Goal: Obtain resource: Download file/media

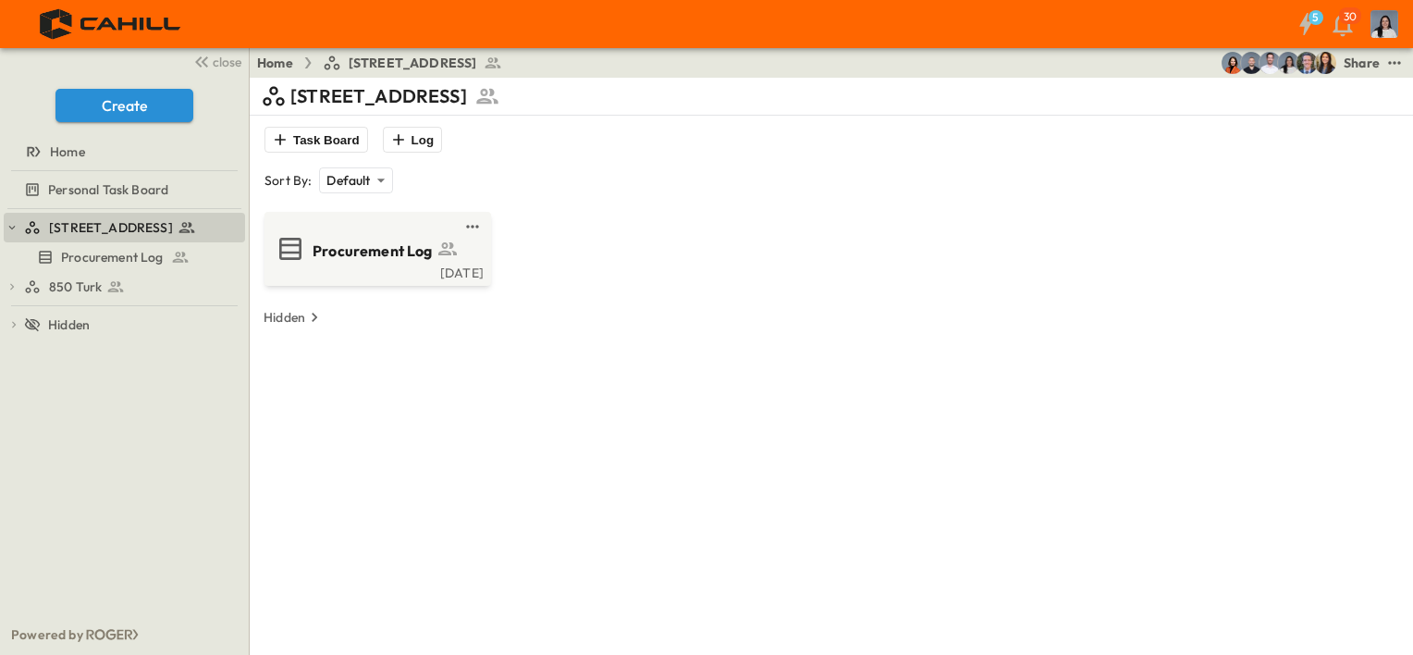
click at [55, 289] on span "850 Turk" at bounding box center [75, 286] width 53 height 18
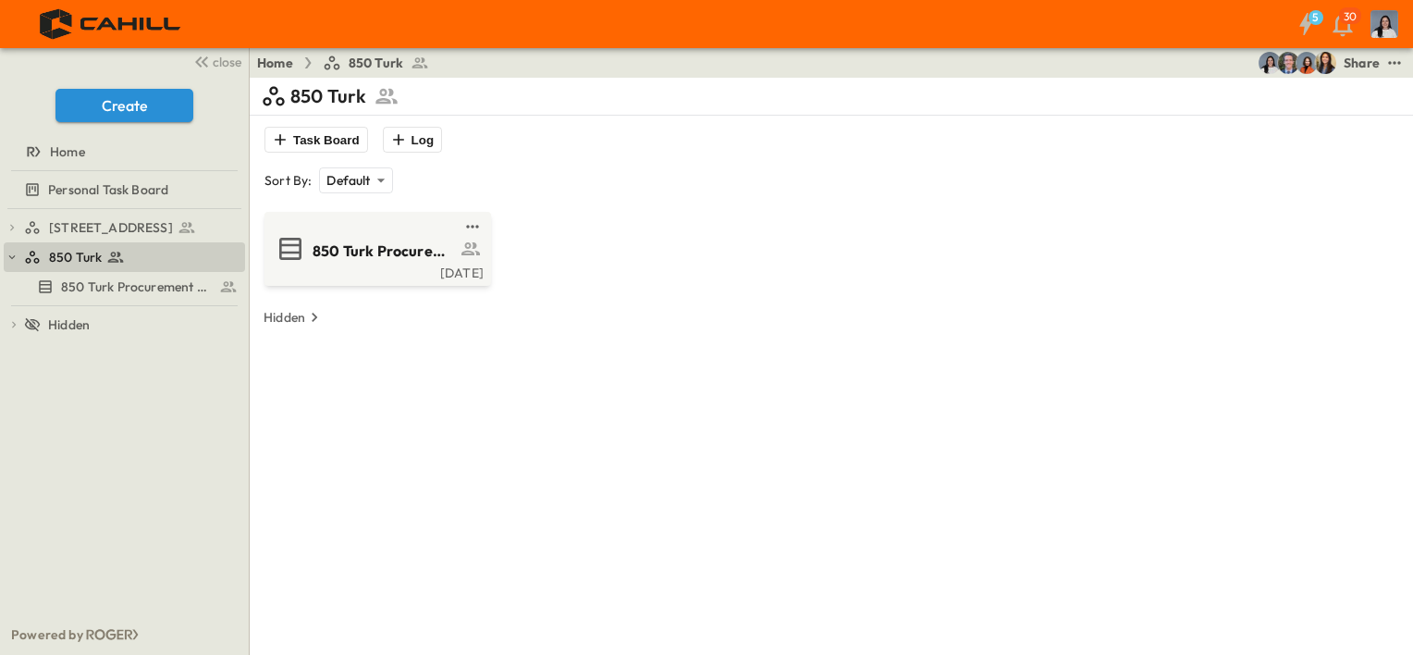
click at [311, 234] on div "850 Turk Procurement Log" at bounding box center [376, 249] width 201 height 30
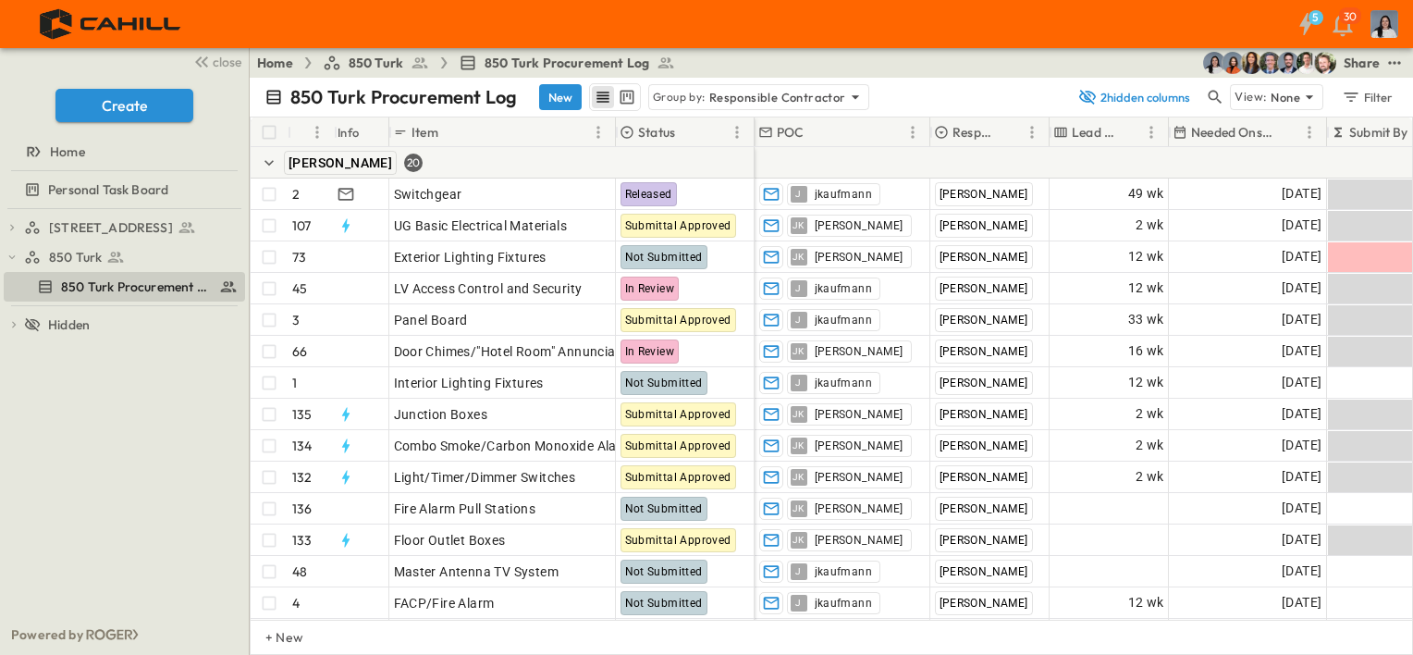
click at [37, 531] on div "750 Golden Gate Procurement Log 850 Turk 850 Turk Procurement Log To pick up a …" at bounding box center [124, 411] width 249 height 405
click at [760, 93] on p "Responsible Contractor" at bounding box center [777, 97] width 137 height 18
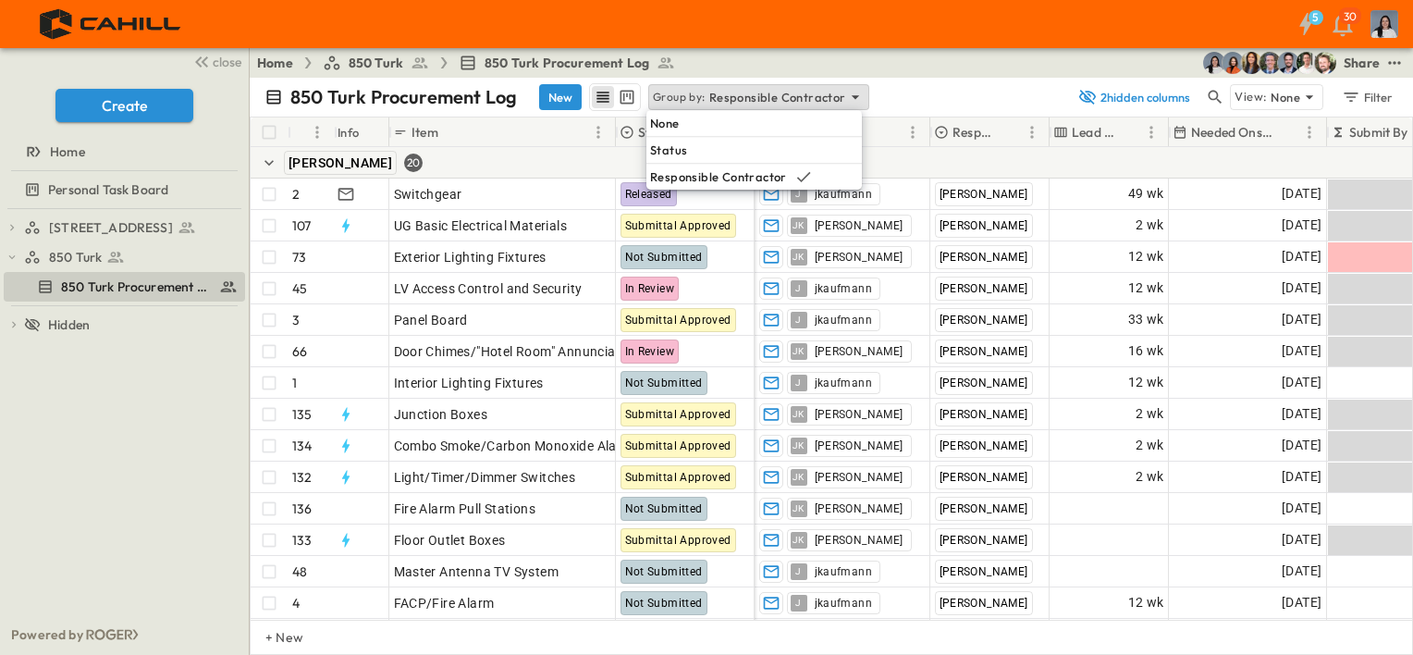
click at [716, 118] on div "None" at bounding box center [753, 123] width 215 height 26
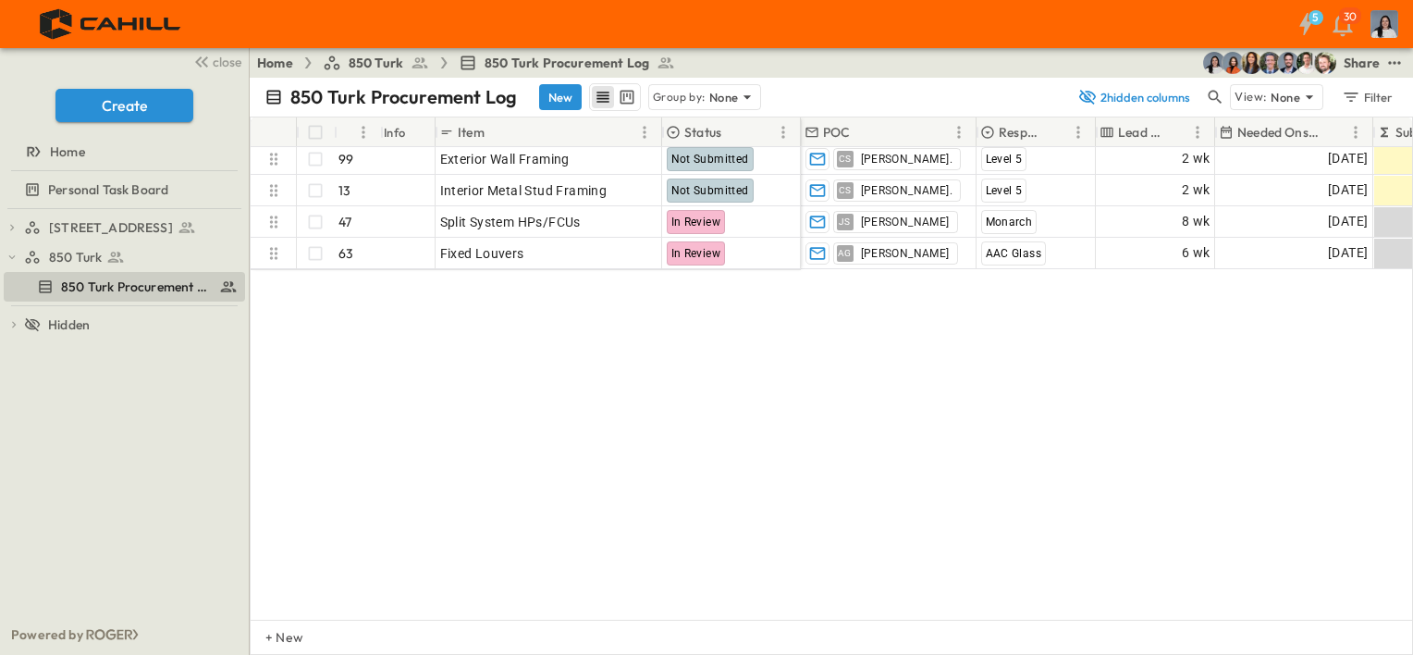
scroll to position [327, 0]
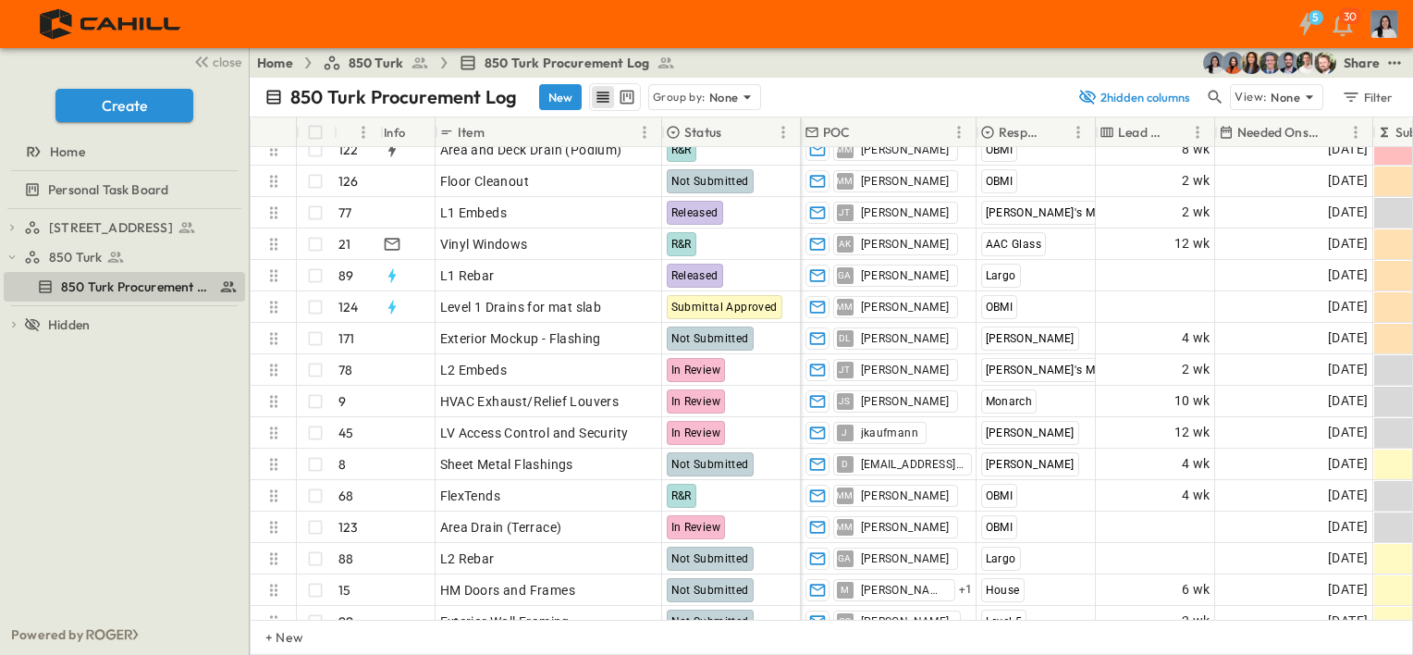
click at [721, 90] on p "None" at bounding box center [724, 97] width 30 height 18
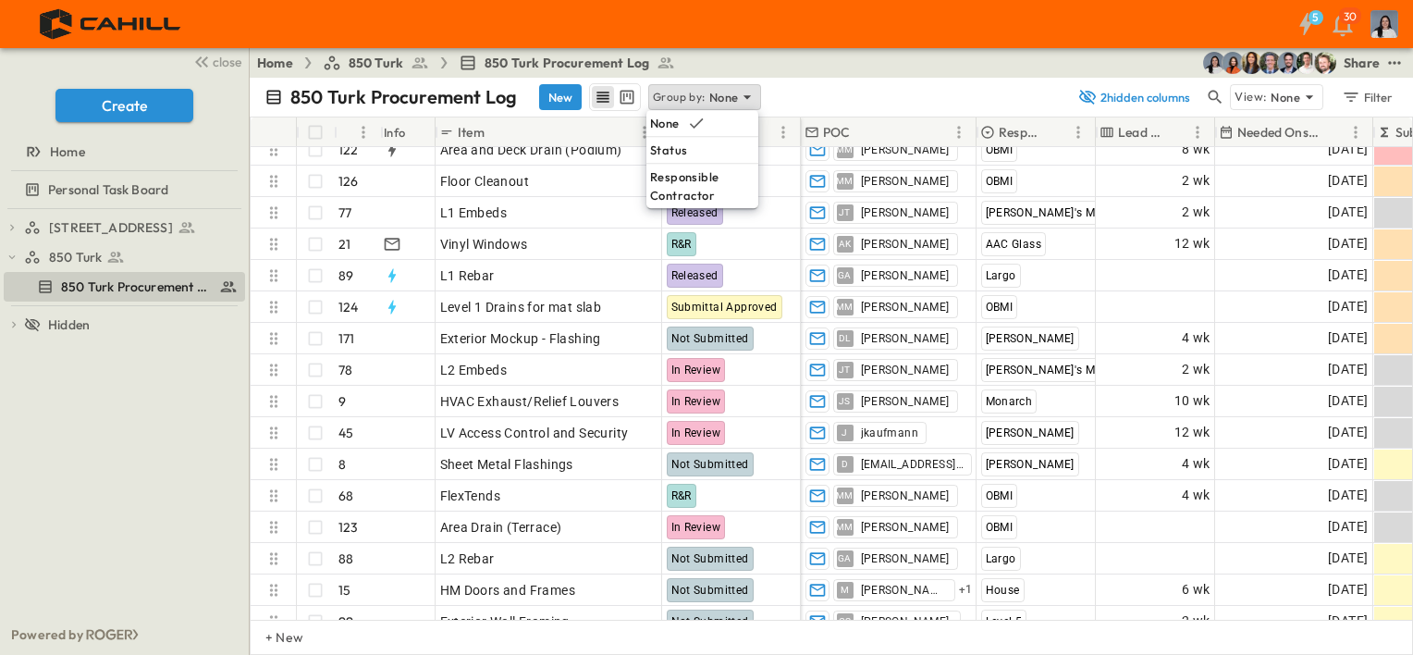
click at [713, 182] on p "Responsible Contractor" at bounding box center [702, 185] width 105 height 37
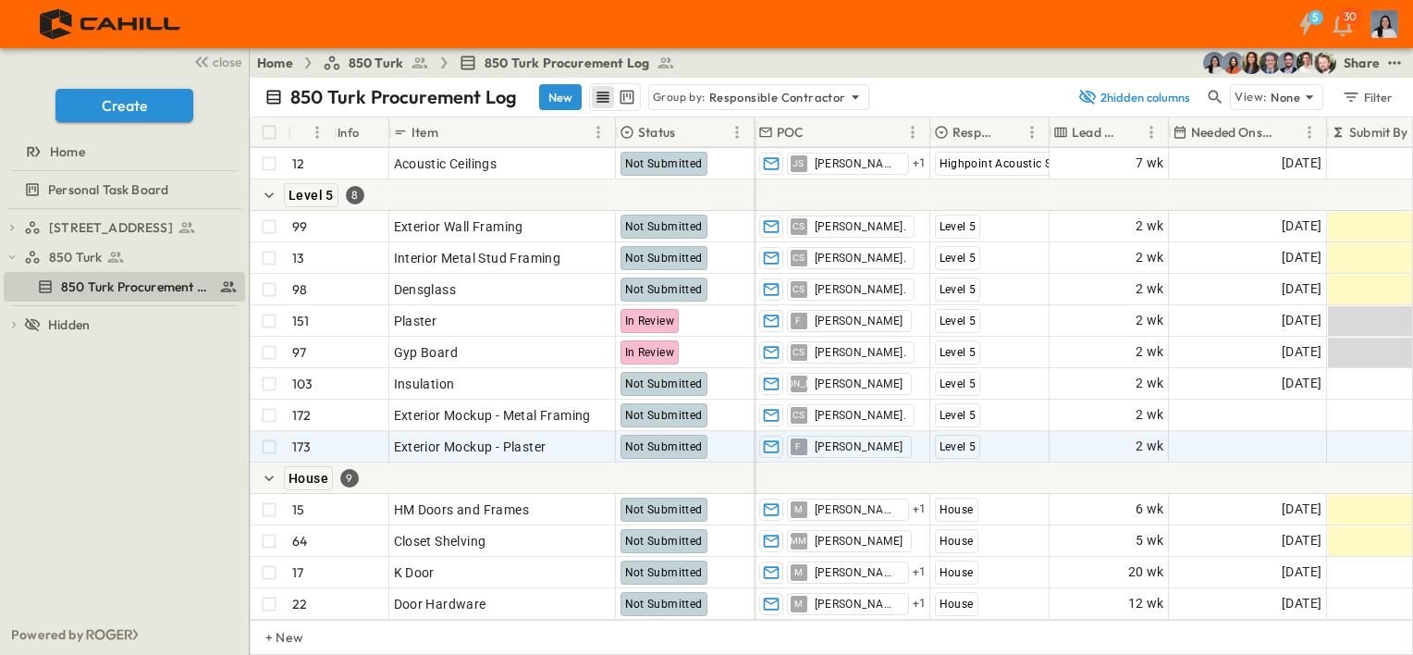
scroll to position [2455, 0]
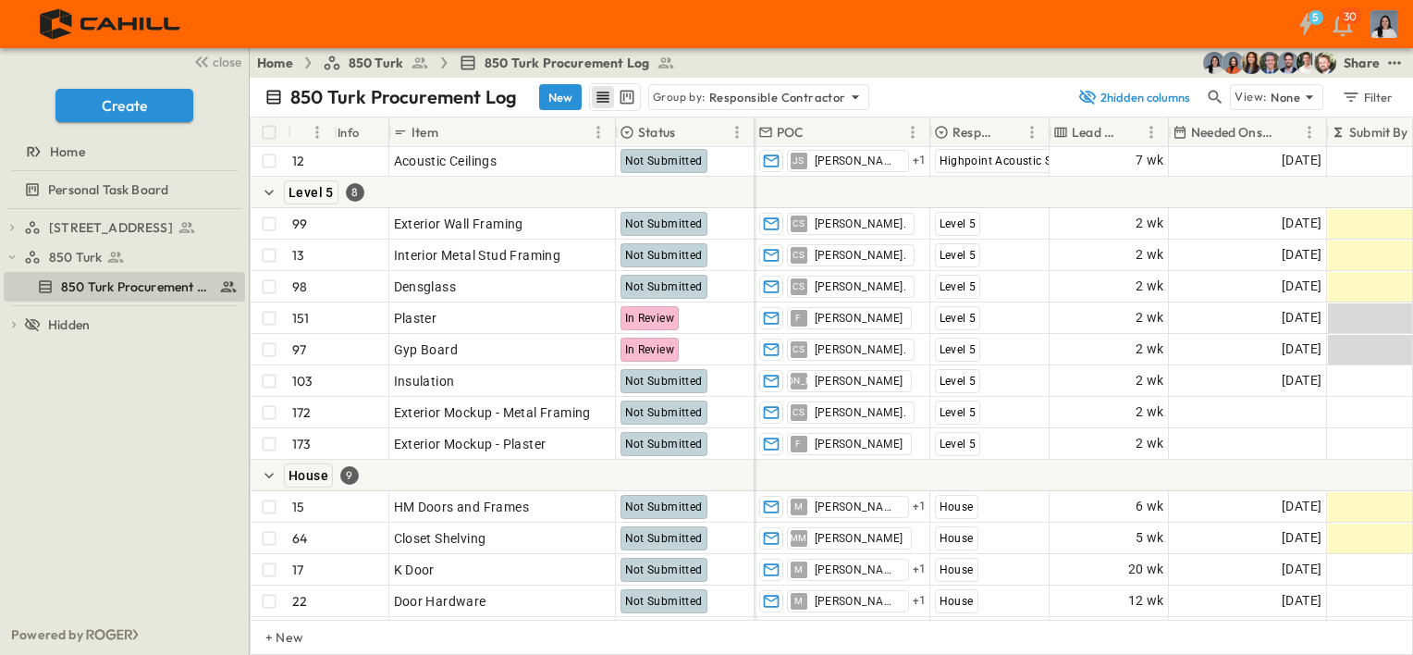
click at [669, 96] on p "Group by:" at bounding box center [679, 97] width 53 height 18
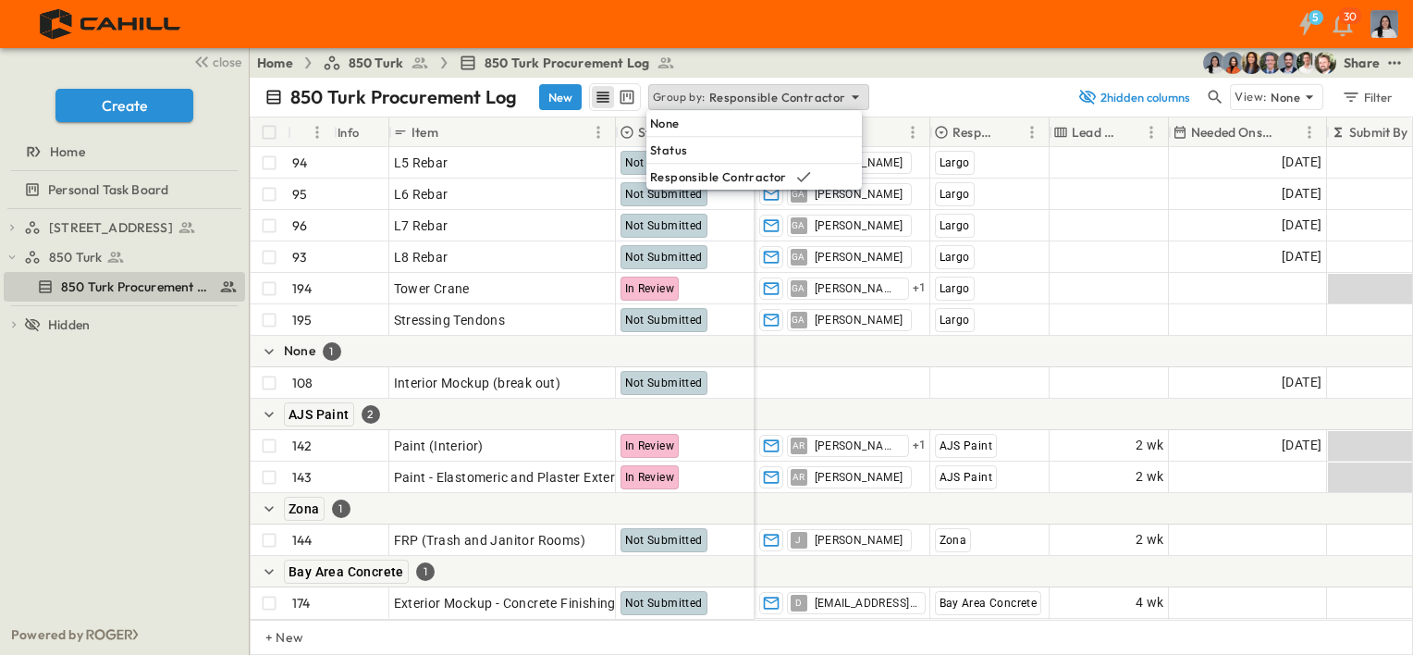
scroll to position [6803, 0]
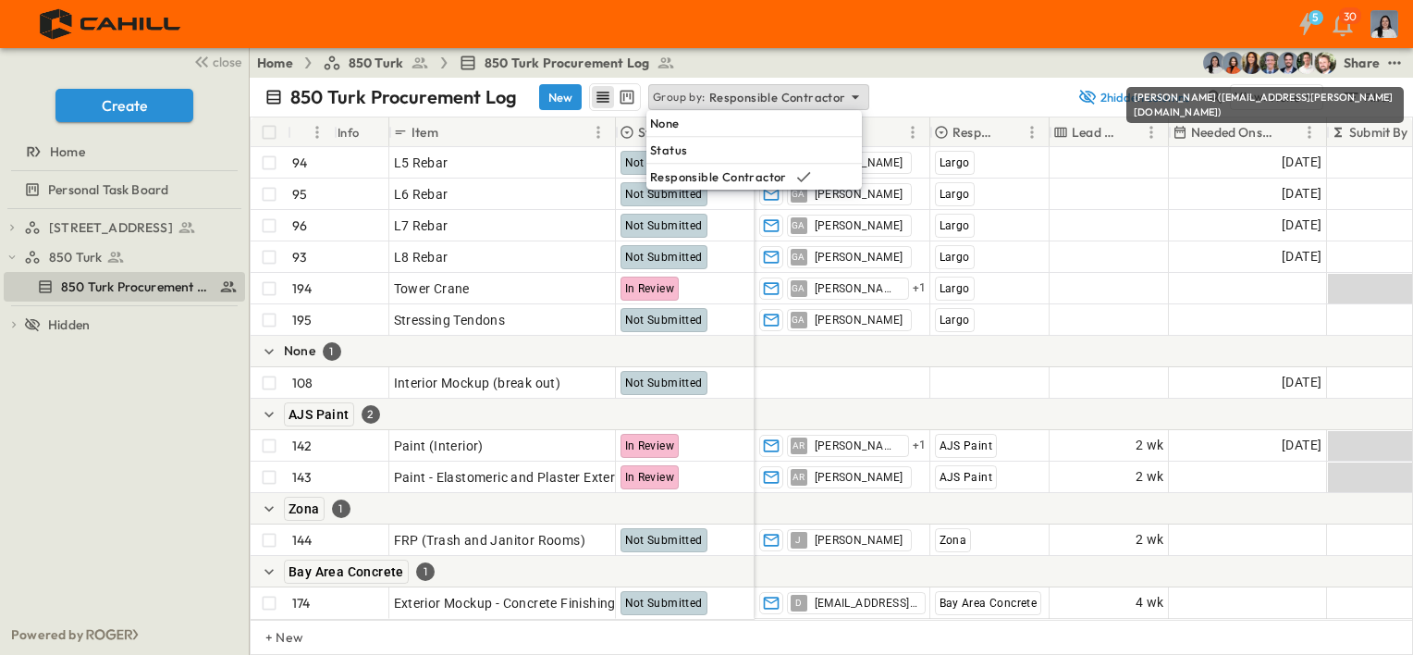
click at [1213, 89] on div "[PERSON_NAME] ([EMAIL_ADDRESS][PERSON_NAME][DOMAIN_NAME])" at bounding box center [1264, 105] width 277 height 36
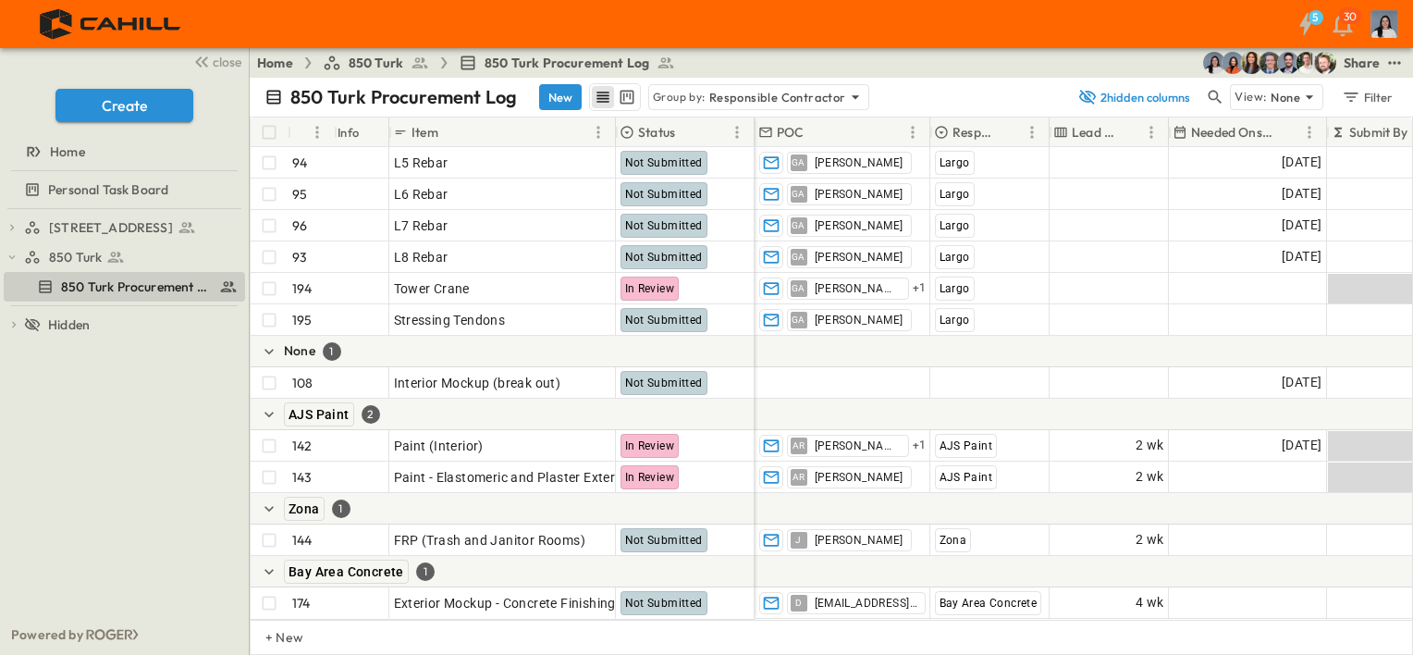
click at [1213, 92] on icon "button" at bounding box center [1215, 97] width 18 height 18
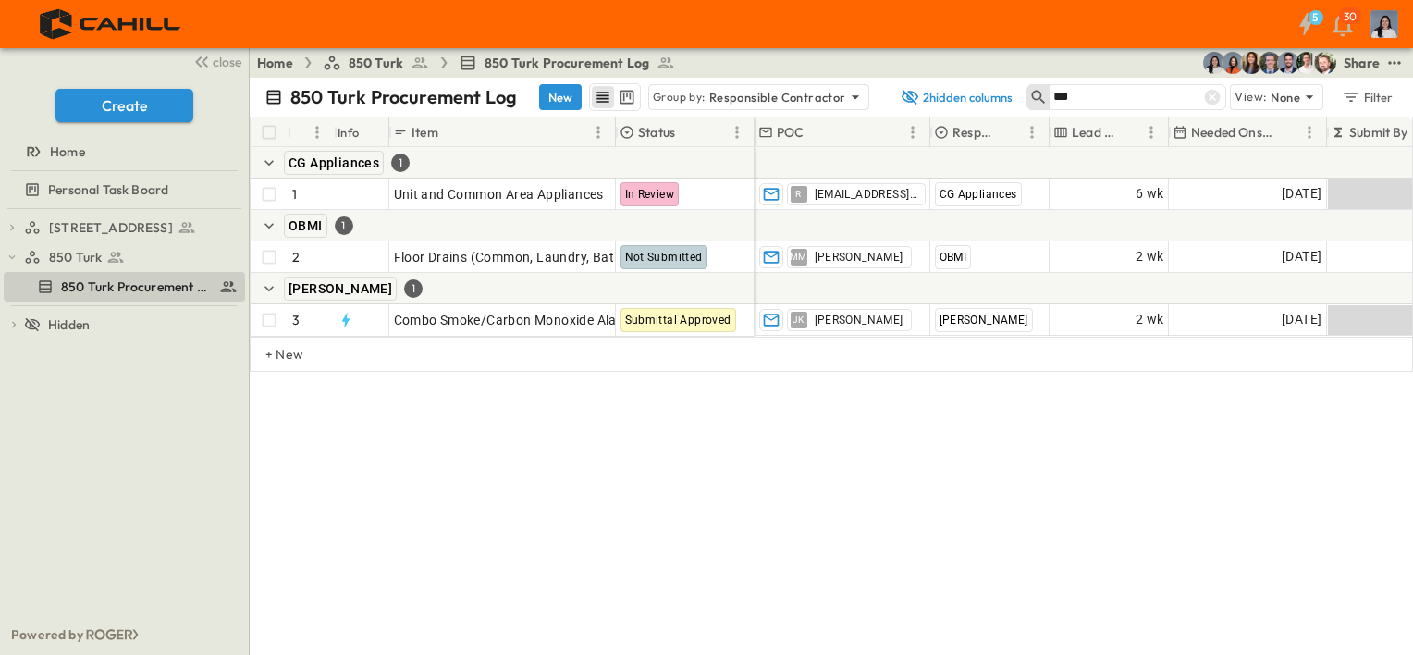
scroll to position [0, 0]
type input "*"
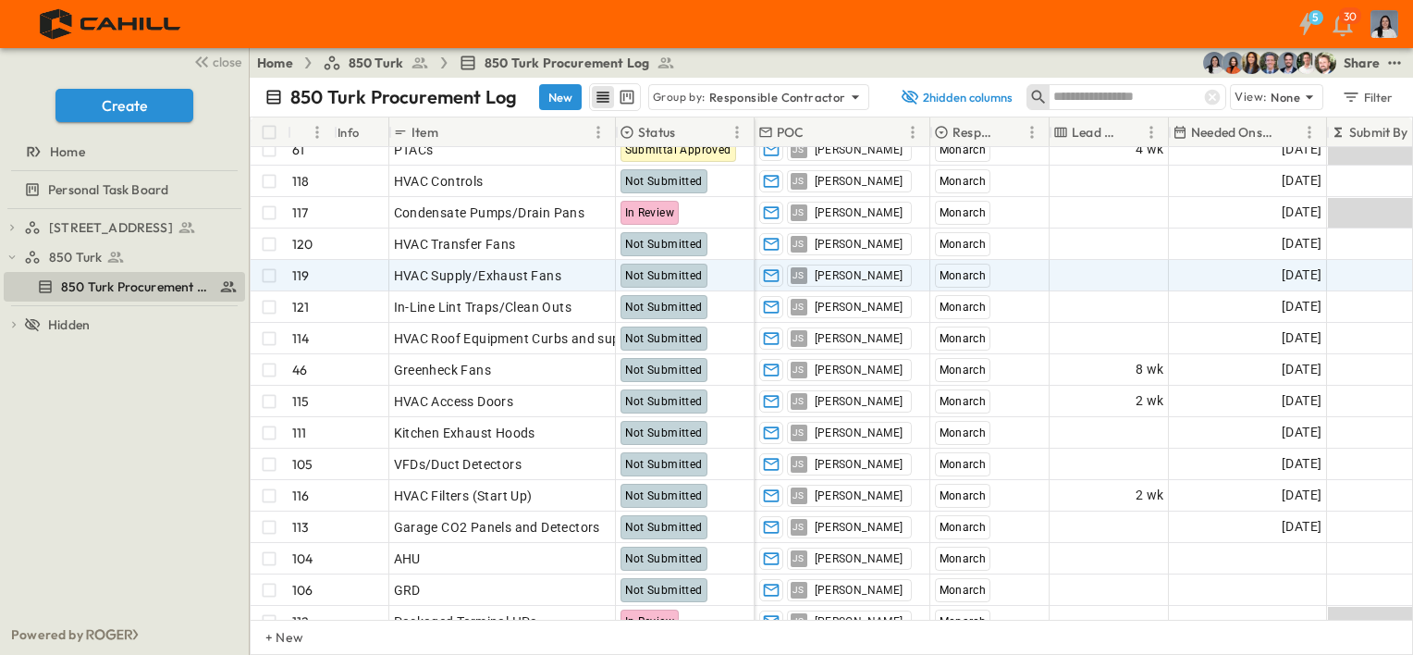
scroll to position [1793, 0]
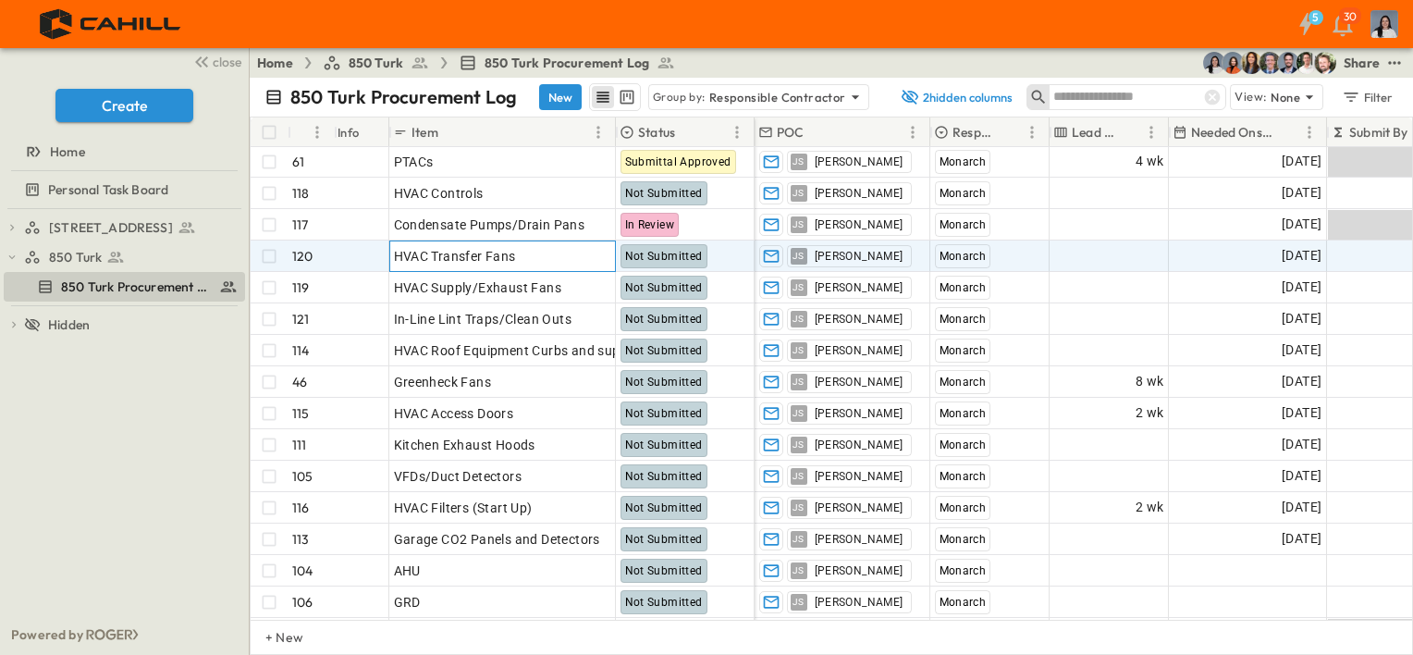
click at [581, 263] on div "HVAC Transfer Fans" at bounding box center [502, 256] width 217 height 26
click at [584, 252] on p "OPEN" at bounding box center [595, 253] width 31 height 15
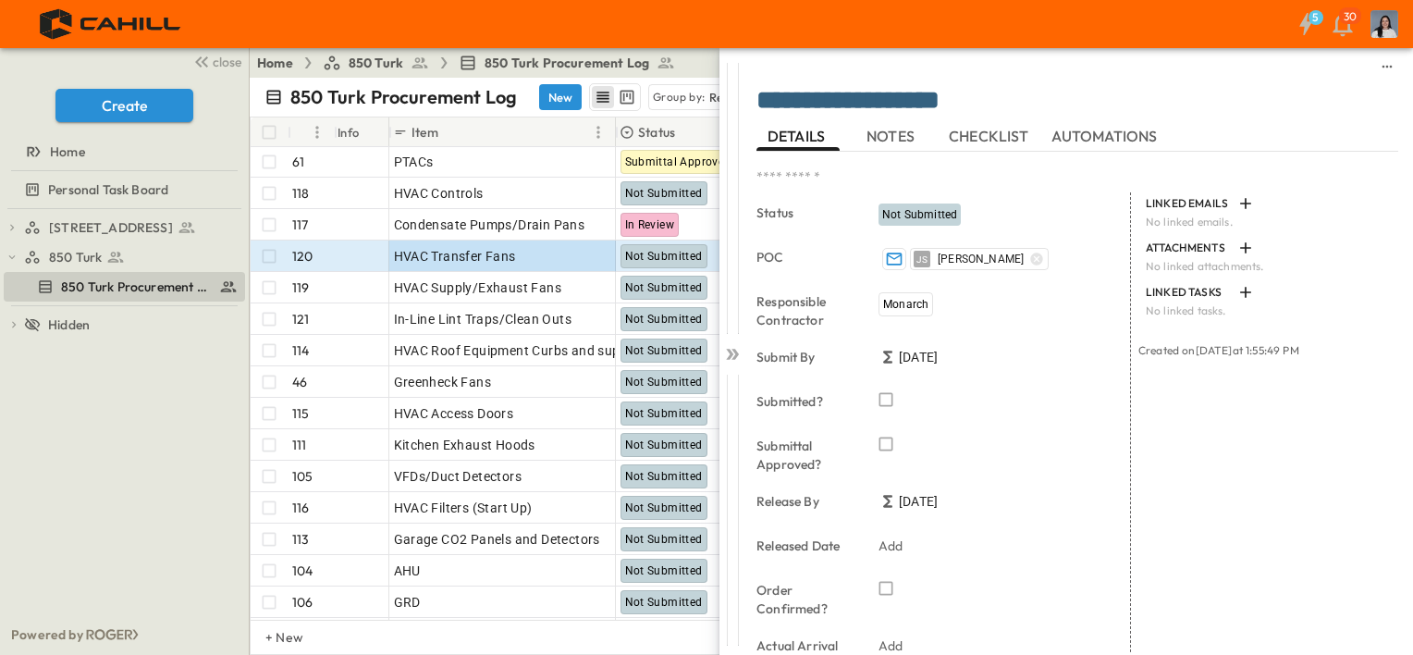
click at [888, 410] on button "button" at bounding box center [886, 399] width 22 height 22
click at [887, 400] on icon "button" at bounding box center [886, 399] width 18 height 18
click at [736, 349] on icon at bounding box center [732, 354] width 18 height 18
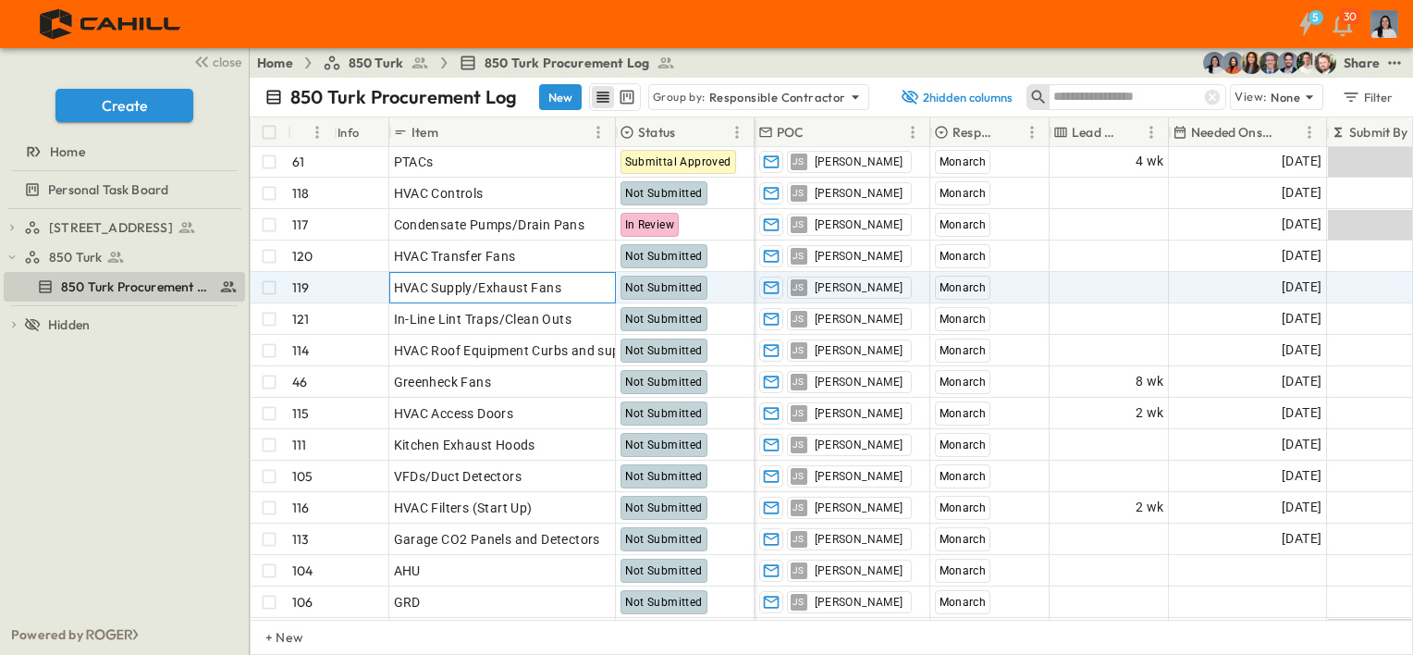
click at [592, 284] on p "OPEN" at bounding box center [595, 284] width 31 height 15
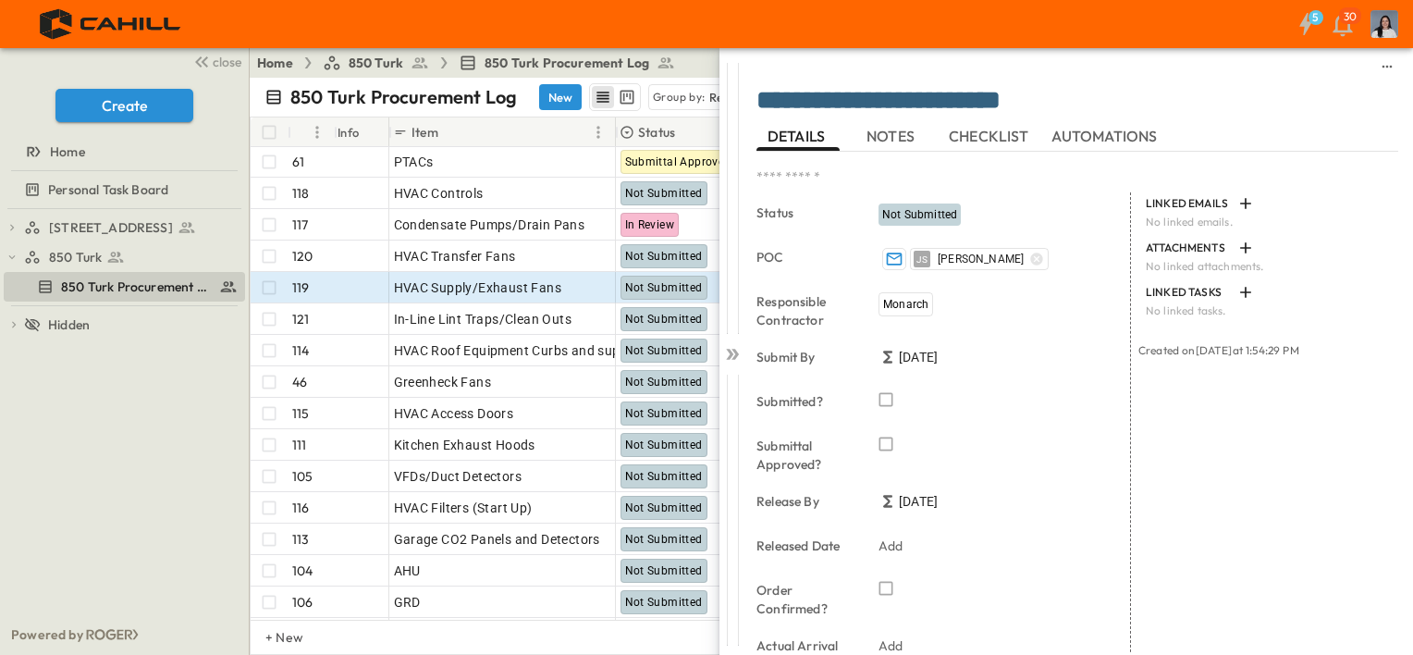
click at [904, 209] on span "Not Submitted" at bounding box center [919, 214] width 75 height 13
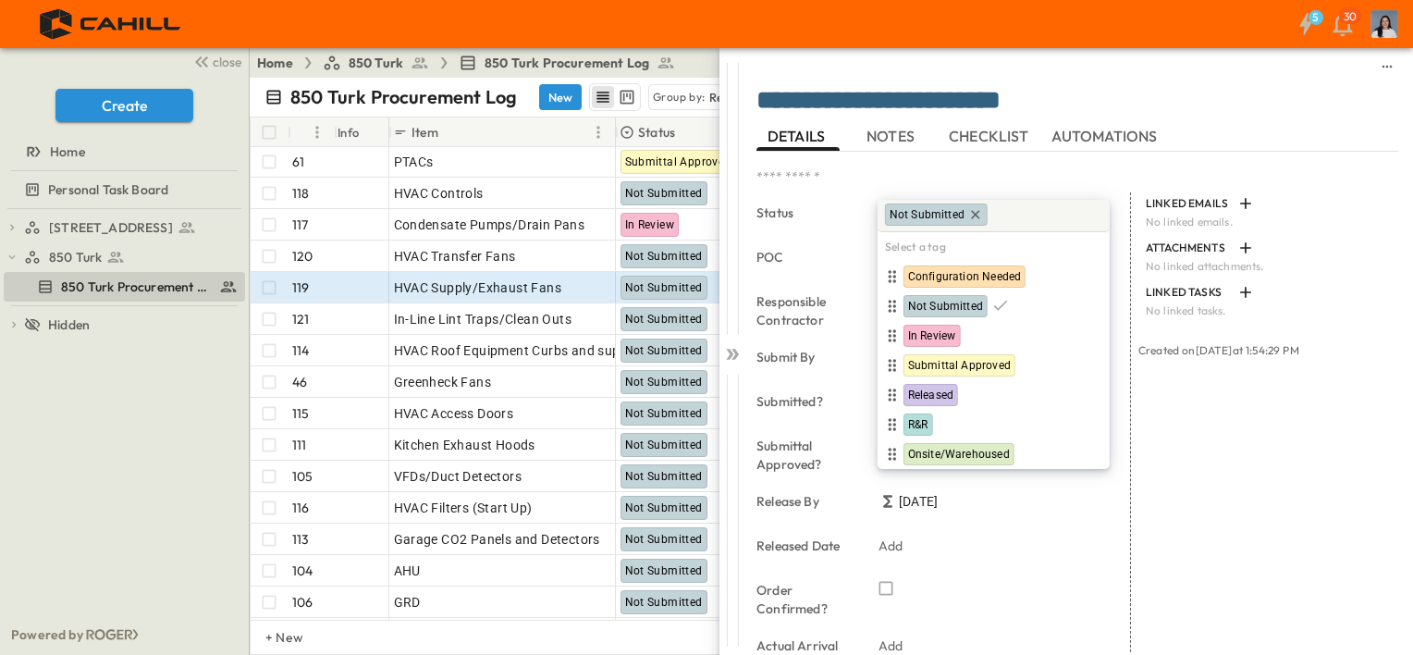
click at [814, 375] on div "Submit By [DATE]" at bounding box center [944, 359] width 374 height 44
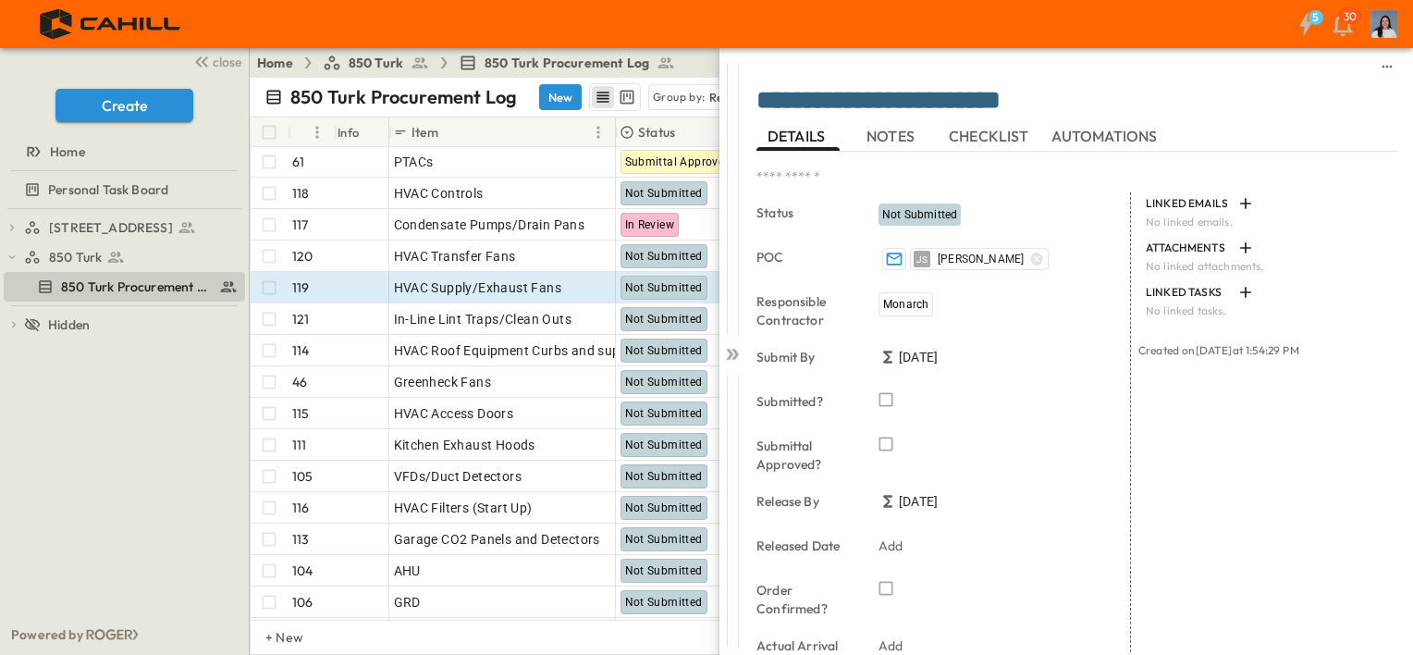
click at [888, 400] on icon "button" at bounding box center [886, 399] width 18 height 18
click at [738, 351] on icon at bounding box center [732, 354] width 18 height 18
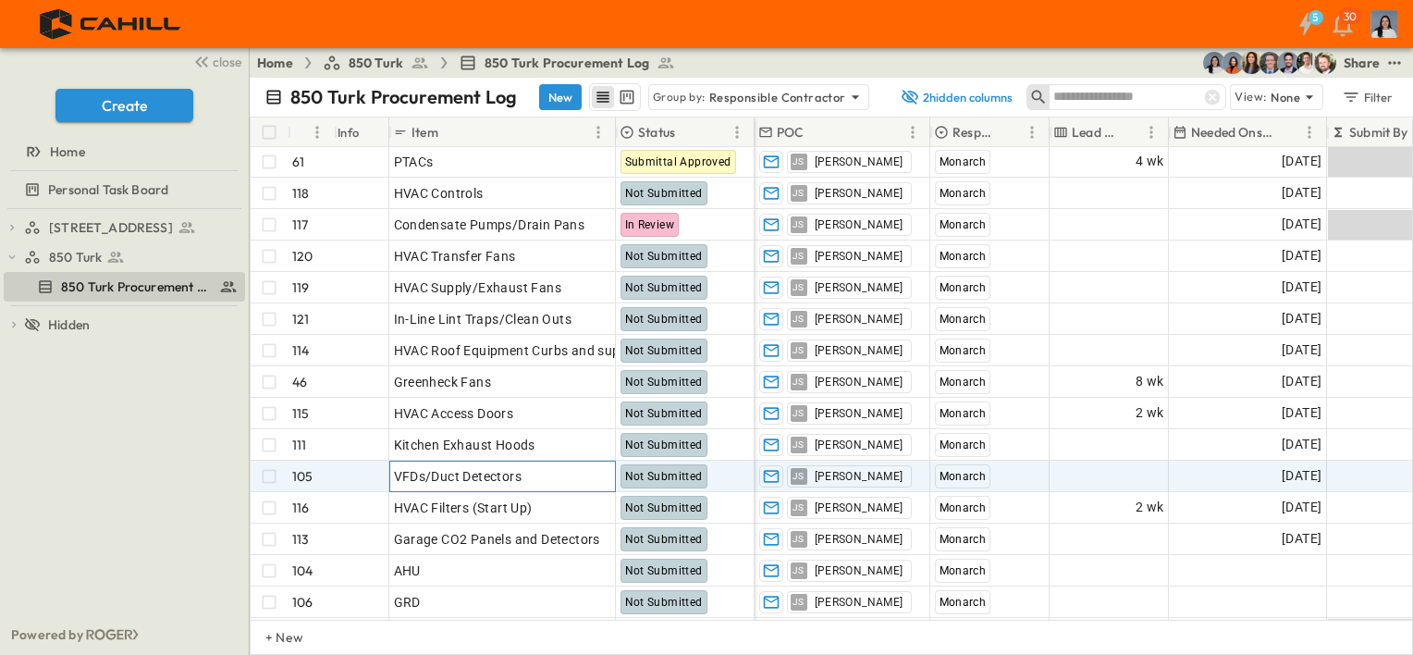
click at [581, 474] on p "OPEN" at bounding box center [595, 473] width 31 height 15
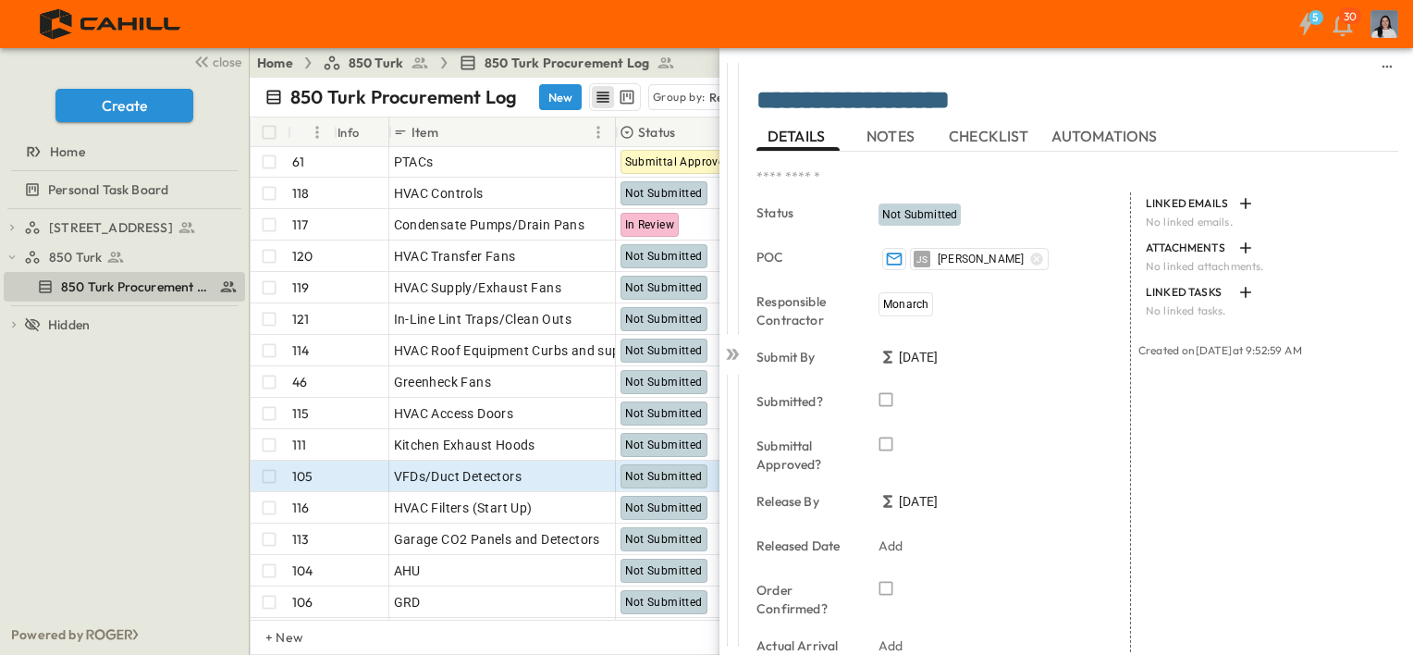
click at [890, 397] on icon "button" at bounding box center [886, 399] width 18 height 18
click at [738, 354] on icon at bounding box center [735, 354] width 7 height 11
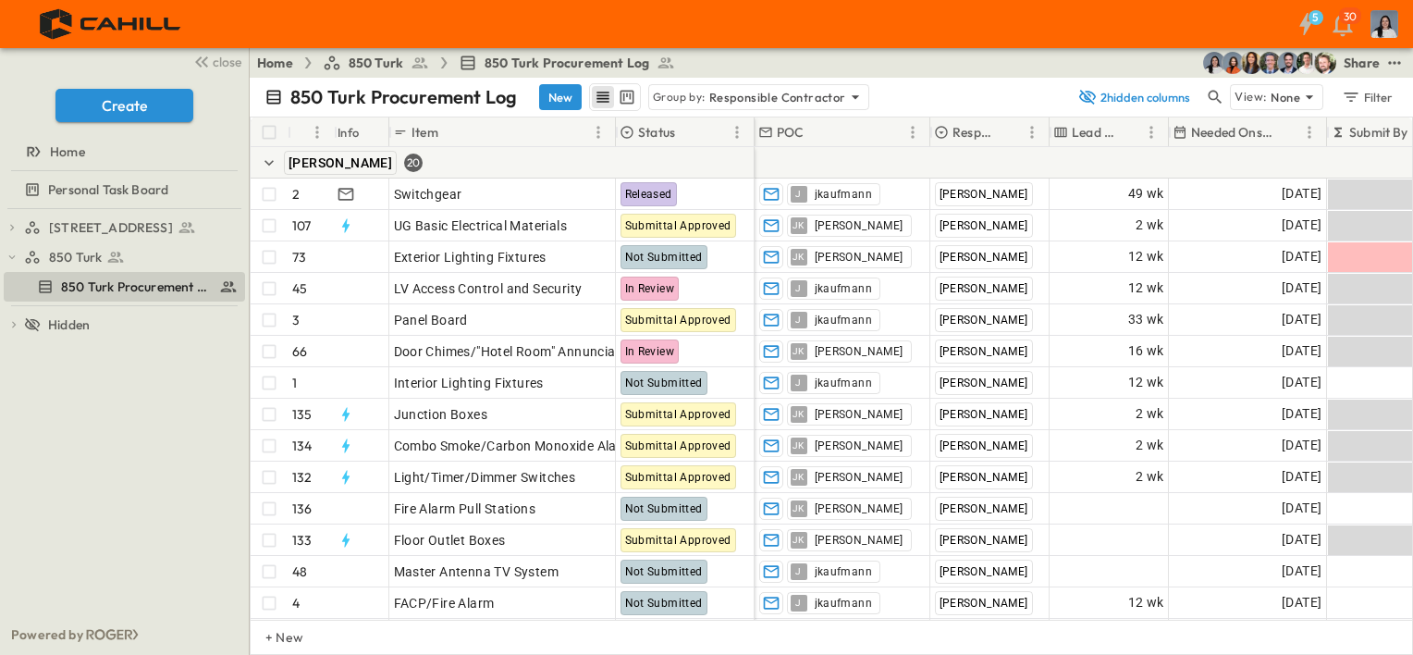
click at [1395, 74] on div "Home 850 Turk 850 Turk Procurement Log Share" at bounding box center [831, 63] width 1163 height 30
click at [1400, 67] on icon "test" at bounding box center [1394, 63] width 18 height 18
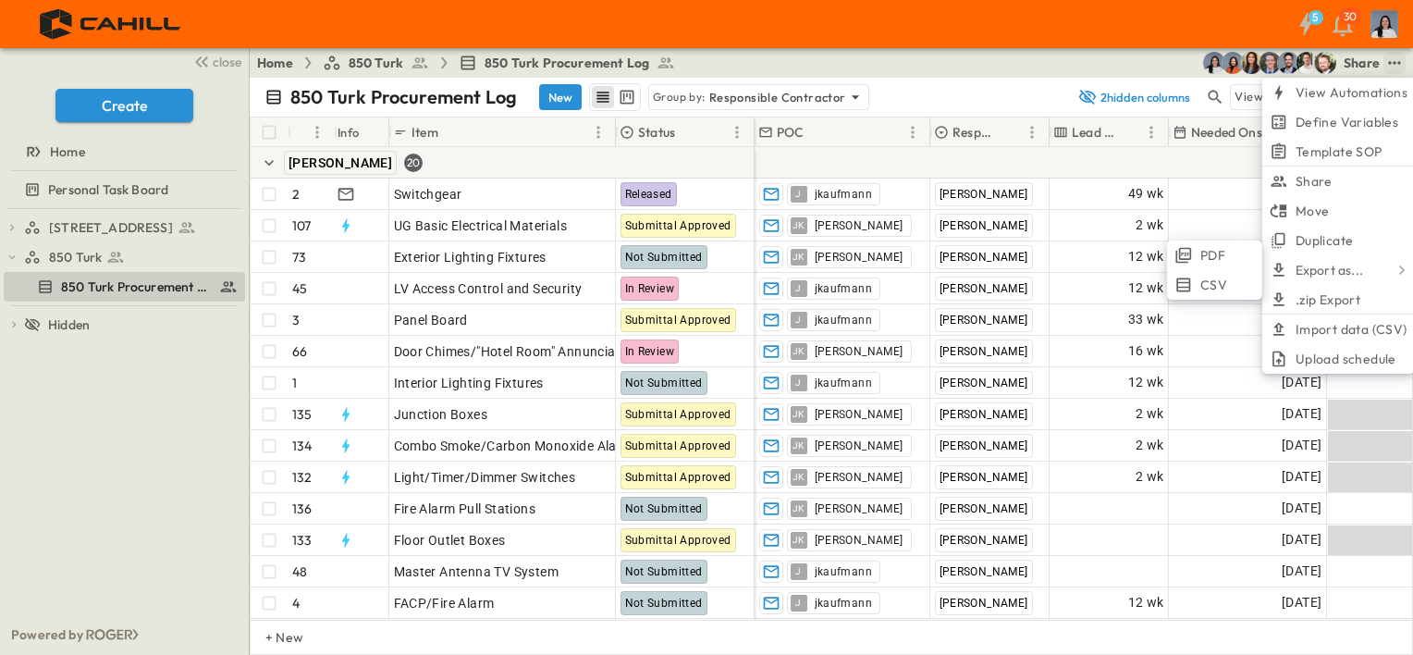
click at [1242, 255] on li "PDF" at bounding box center [1214, 255] width 95 height 30
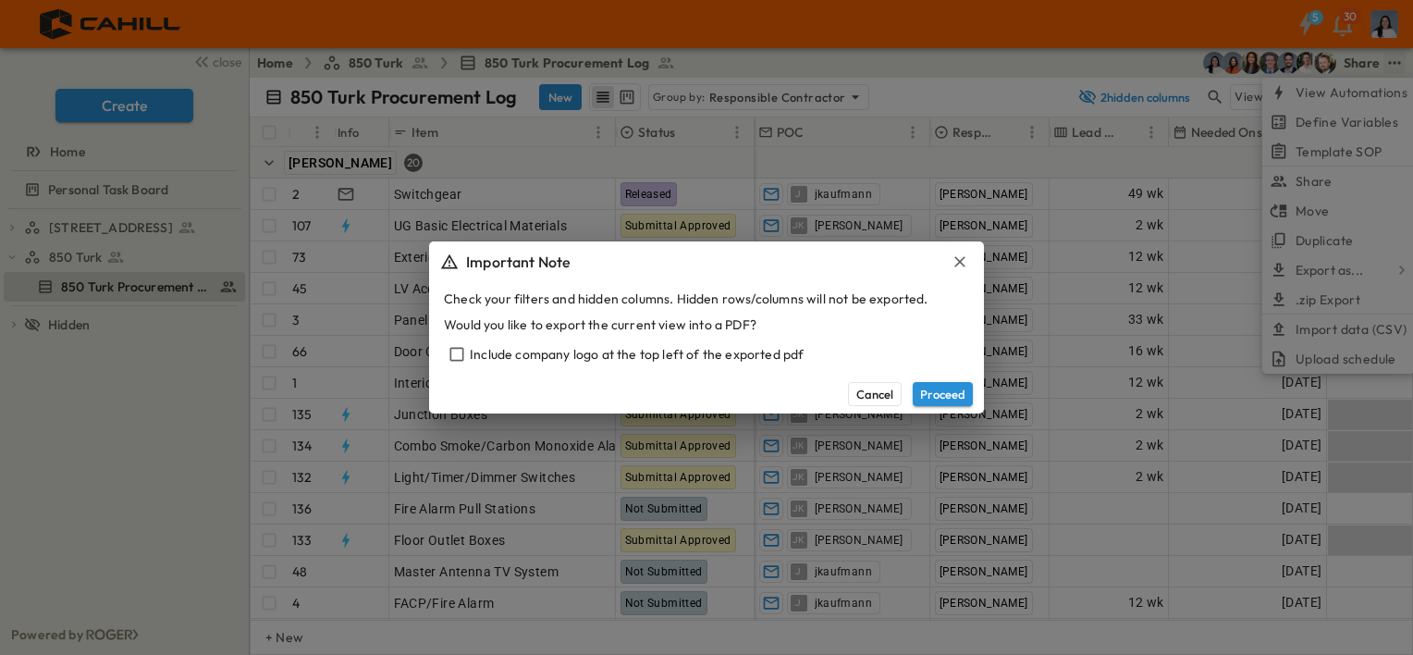
click at [923, 390] on button "Proceed" at bounding box center [943, 394] width 60 height 24
